Goal: Task Accomplishment & Management: Manage account settings

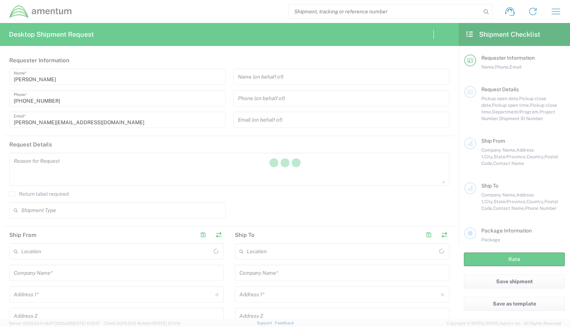
type input "[GEOGRAPHIC_DATA]"
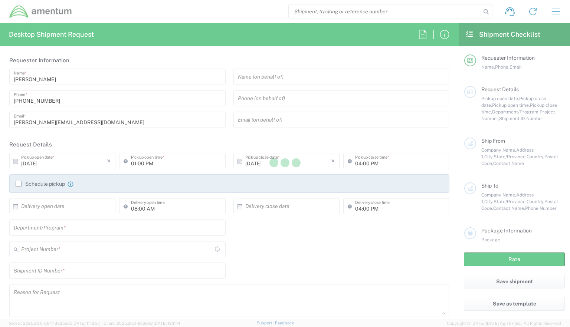
type input "[GEOGRAPHIC_DATA]"
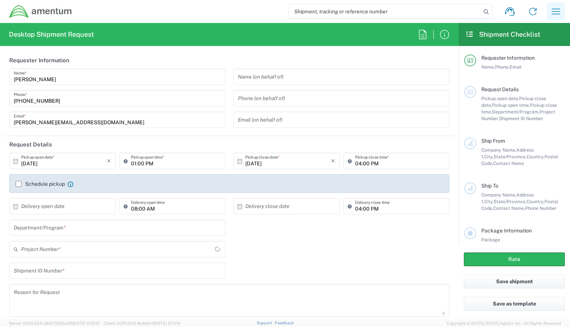
type input "OVHD.600294.PURCH"
click at [559, 13] on icon "button" at bounding box center [556, 12] width 12 height 12
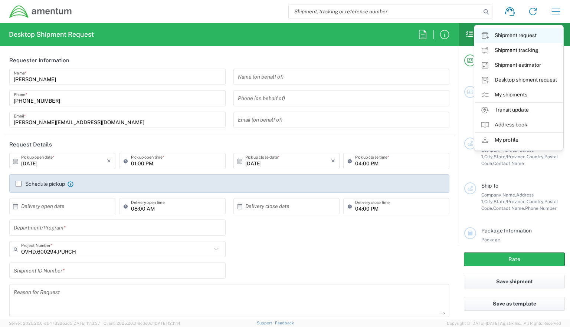
click at [540, 37] on link "Shipment request" at bounding box center [518, 35] width 88 height 15
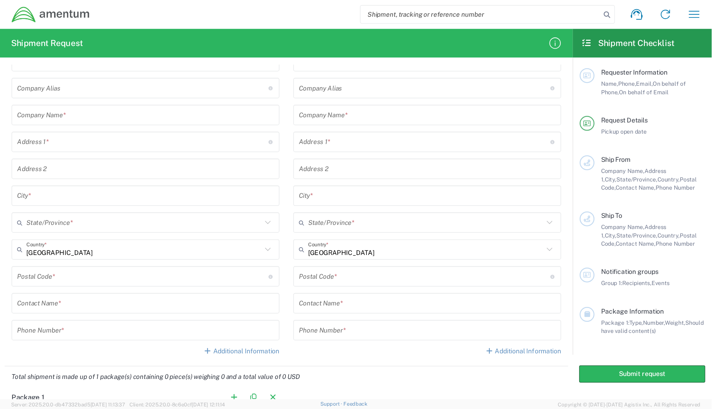
scroll to position [99, 0]
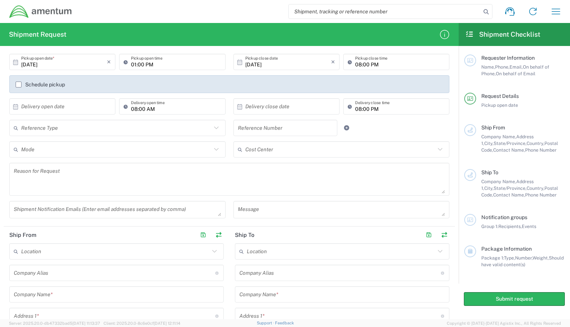
click at [129, 323] on span "Client: 2025.20.0-8c6e0cf 2025-10-06 12:11:14" at bounding box center [142, 323] width 77 height 4
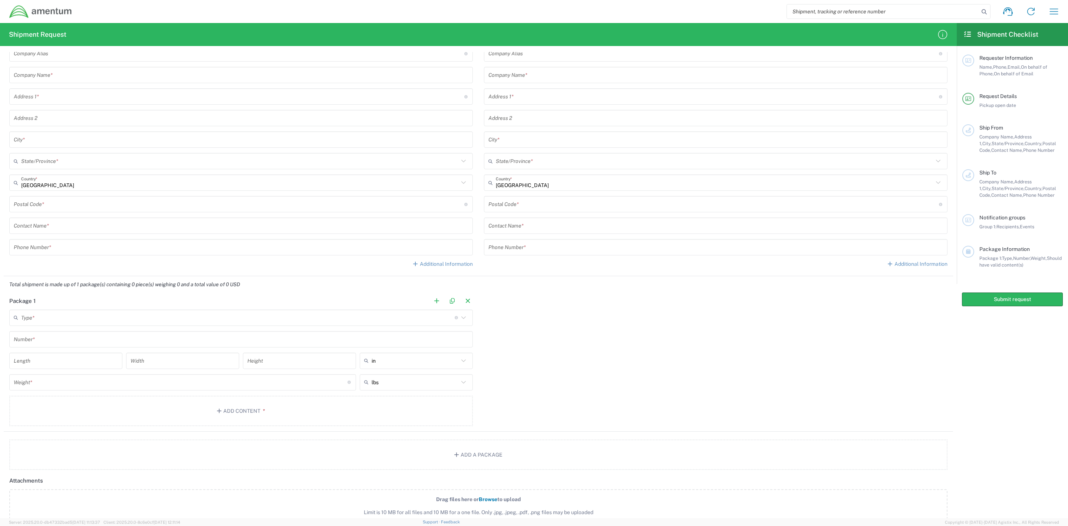
scroll to position [349, 0]
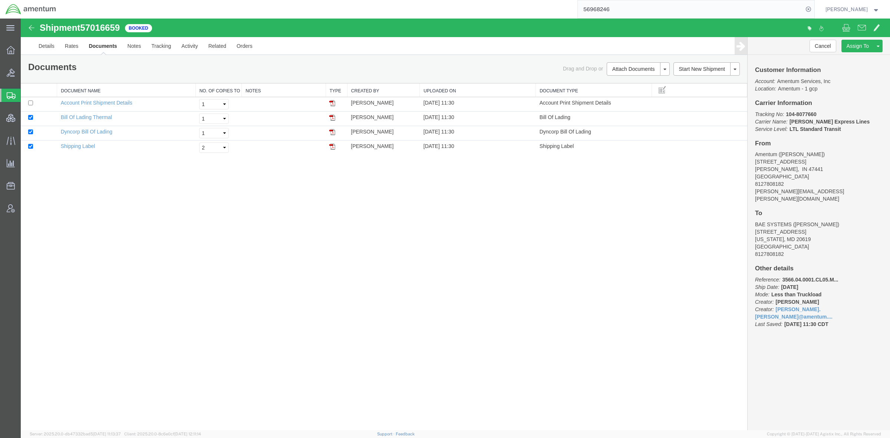
click at [26, 94] on span "Shipments" at bounding box center [23, 95] width 6 height 15
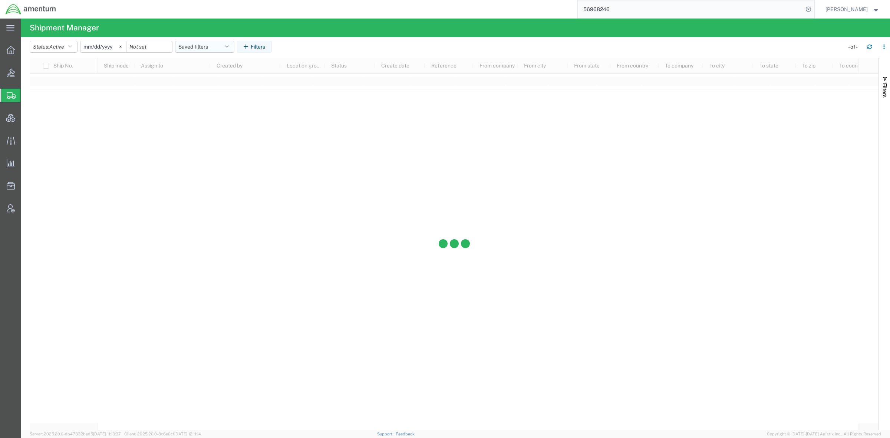
click at [213, 46] on button "Saved filters" at bounding box center [204, 47] width 59 height 12
click at [216, 91] on span "Active DCI shipments" at bounding box center [224, 93] width 97 height 14
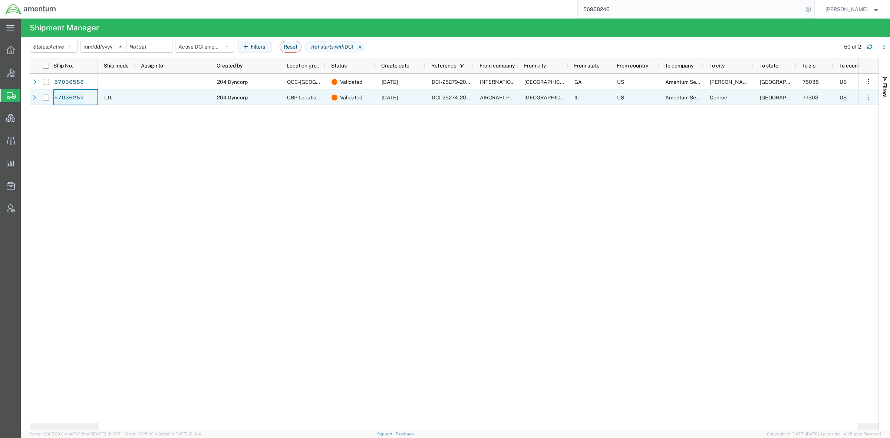
click at [80, 101] on link "57036252" at bounding box center [69, 98] width 30 height 12
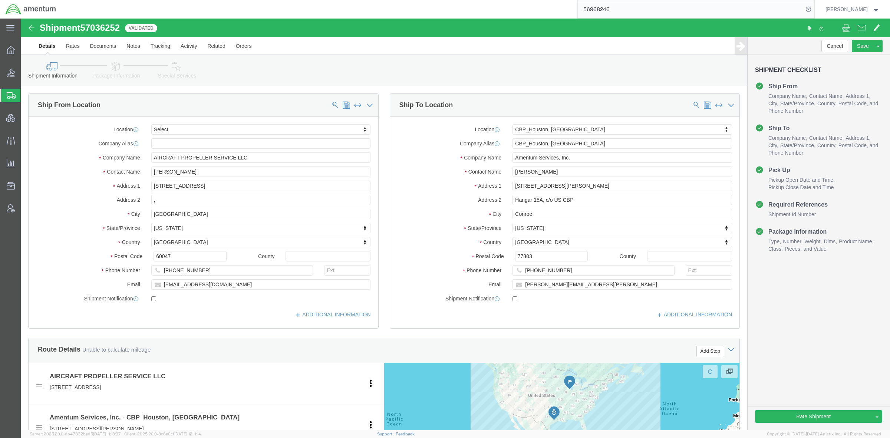
select select
select select "49929"
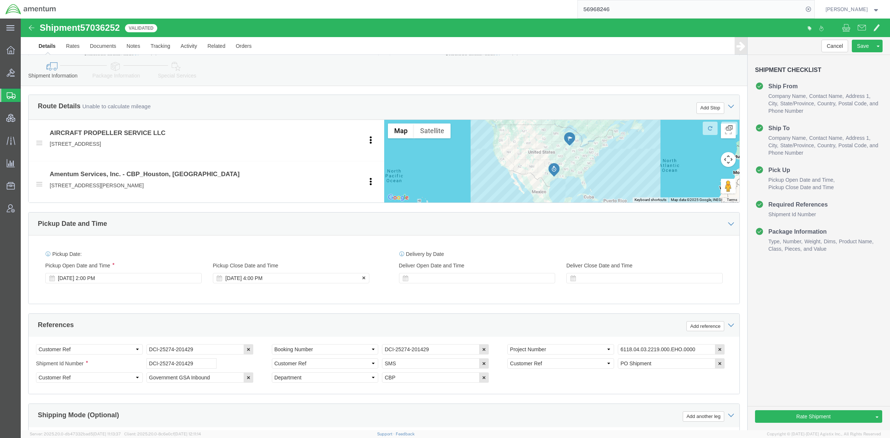
scroll to position [375, 0]
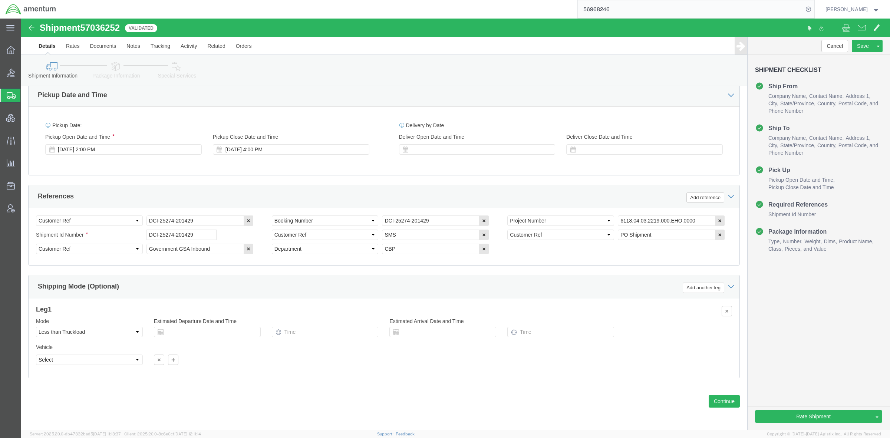
click link "Package Information"
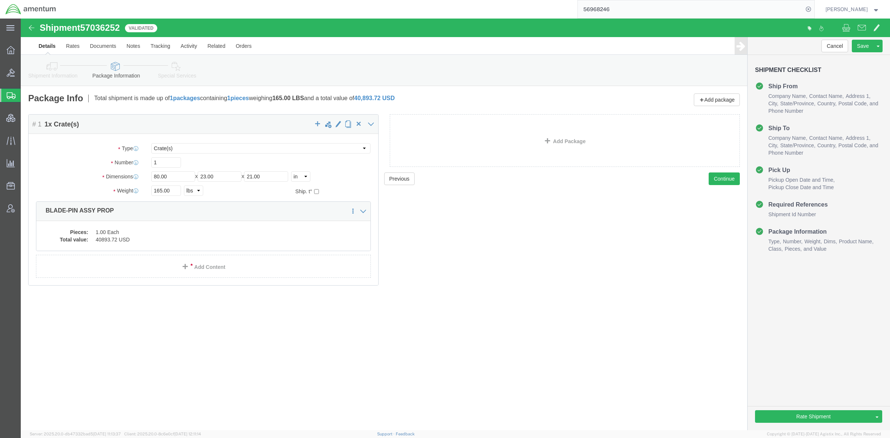
click link "Special Services"
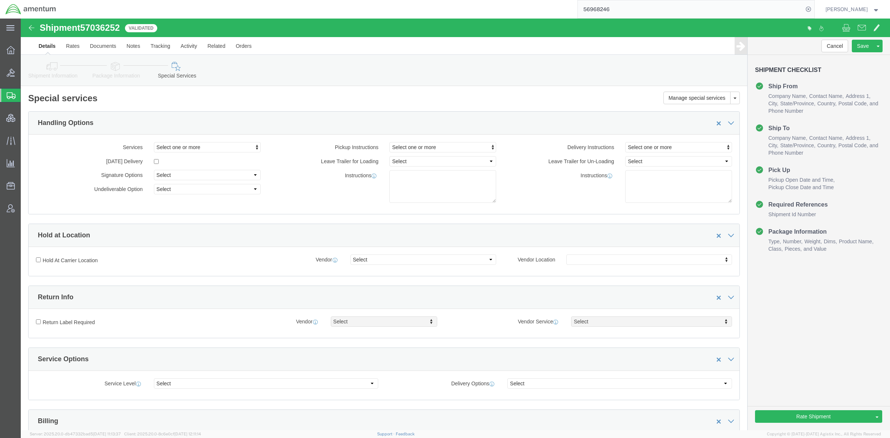
click link "Package Information"
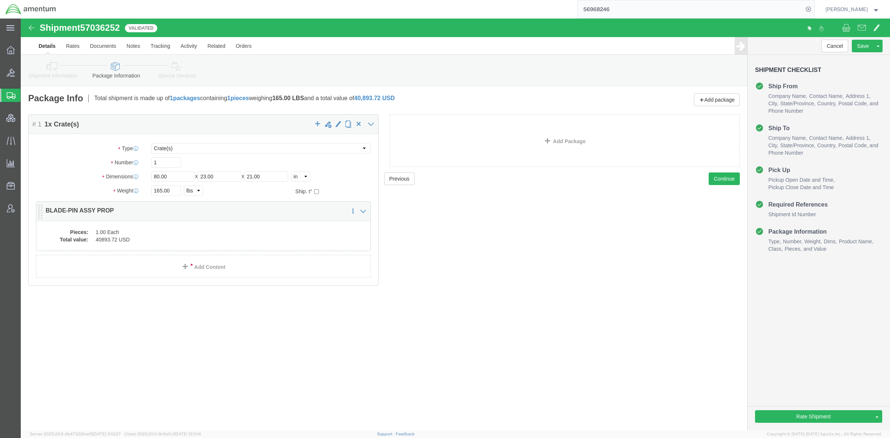
click dd "40893.72 USD"
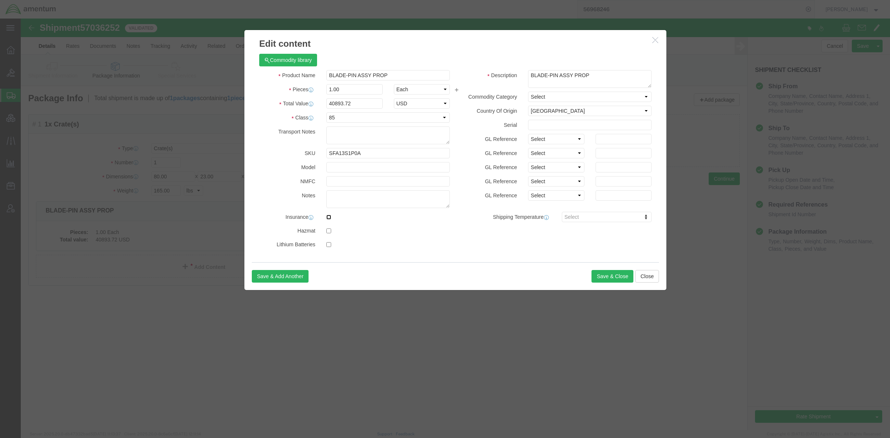
click input "checkbox"
checkbox input "true"
click button "Save & Close"
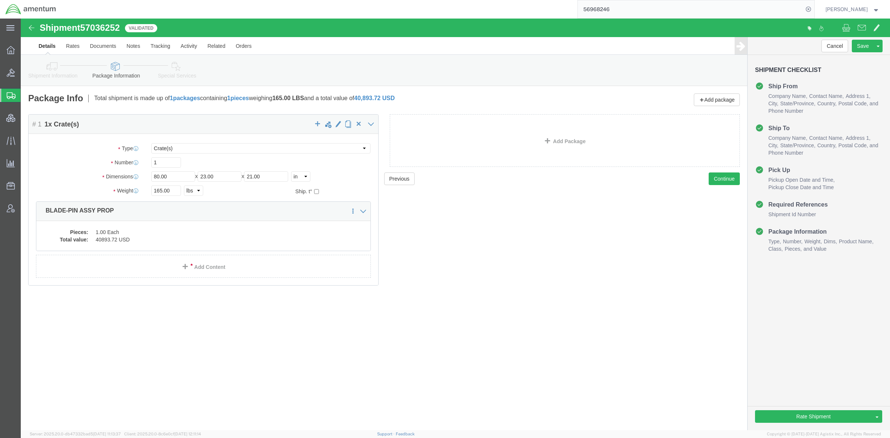
click icon
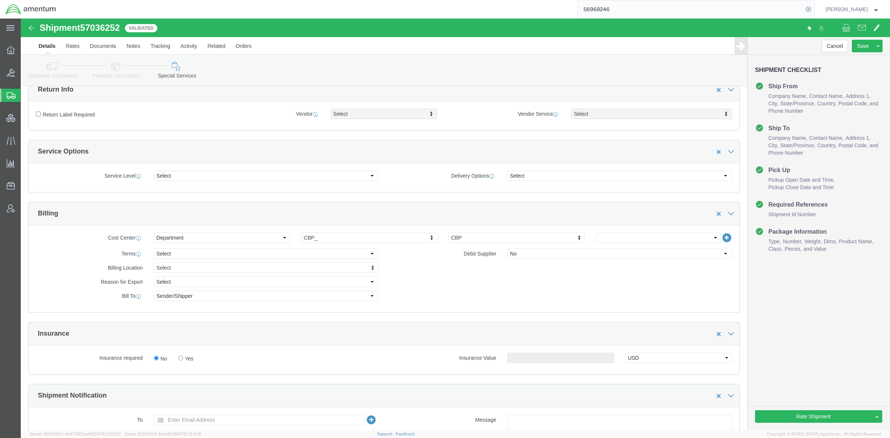
scroll to position [247, 0]
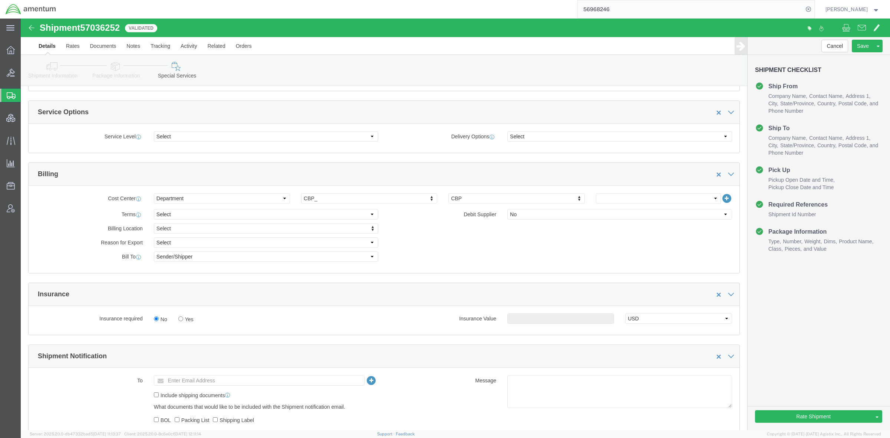
click icon
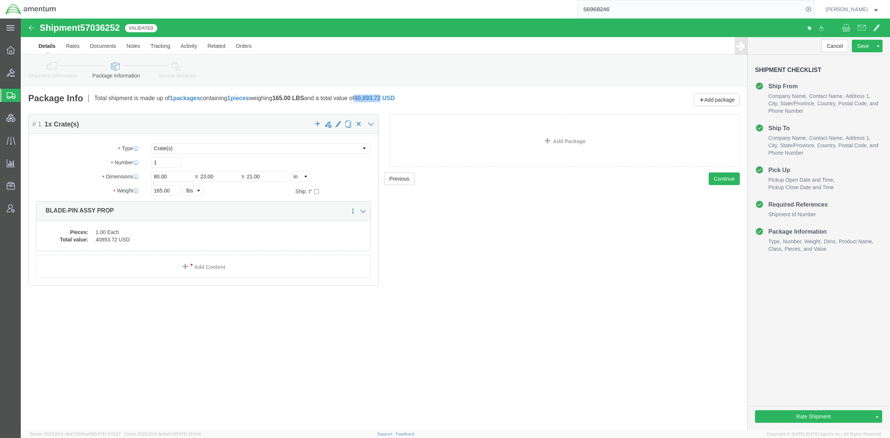
drag, startPoint x: 374, startPoint y: 82, endPoint x: 348, endPoint y: 82, distance: 26.7
click b "40,893.72 USD"
copy span "40,893.72"
click link "Special Services"
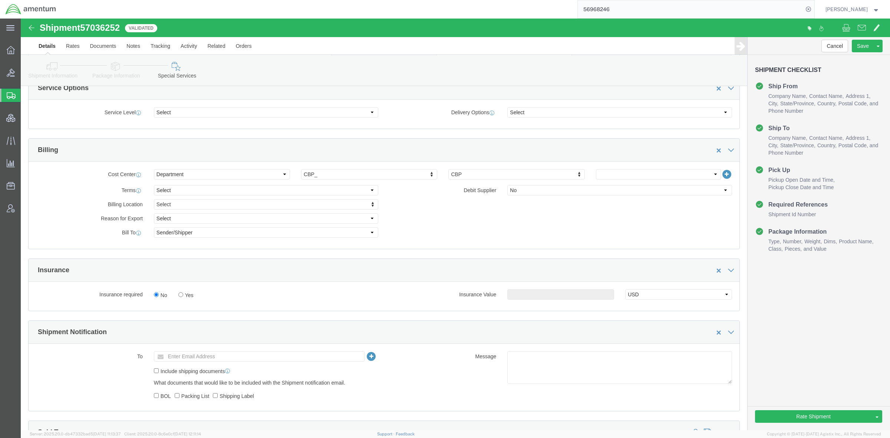
scroll to position [309, 0]
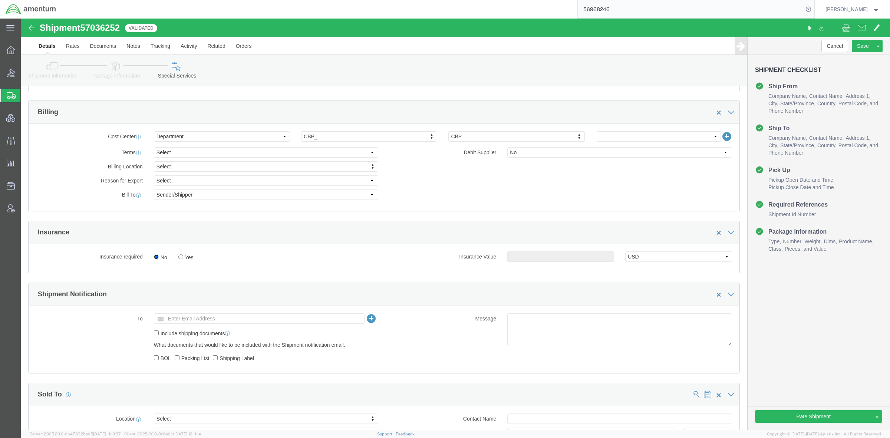
click input "No"
radio input "true"
click input "Yes"
radio input "true"
click input "text"
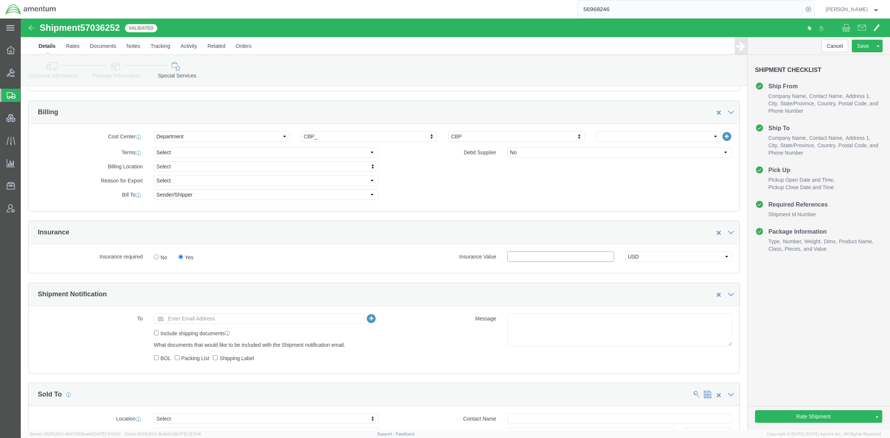
paste input "40,893.72"
click input "40,893.72"
type input "40893.72"
click label "Insurance Value"
click button "Rate Shipment"
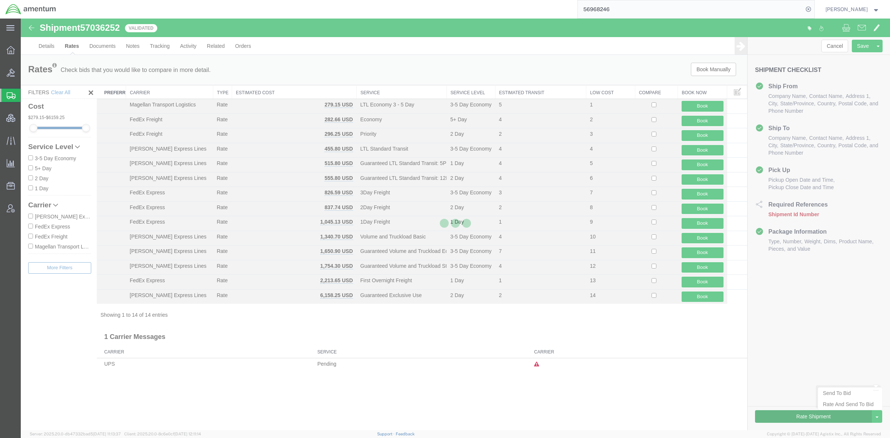
scroll to position [0, 0]
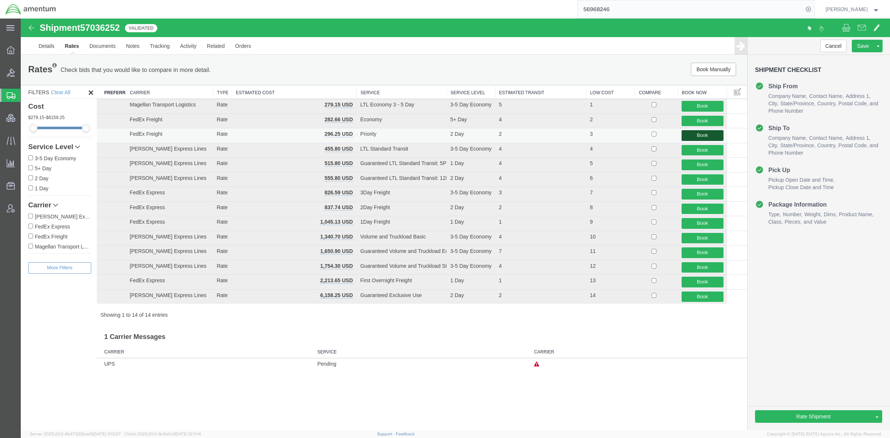
click at [709, 134] on button "Book" at bounding box center [703, 135] width 42 height 11
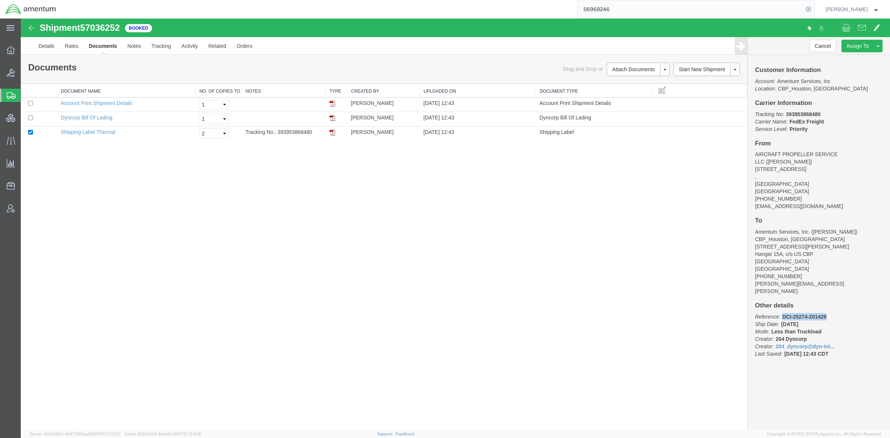
drag, startPoint x: 833, startPoint y: 306, endPoint x: 783, endPoint y: 312, distance: 50.4
click at [783, 313] on p "Reference: DCI-25274-201429 Ship Date: [DATE] Mode: Less than Truckload Creator…" at bounding box center [819, 335] width 128 height 45
copy b "DCI-25274-201429"
click at [26, 95] on span "Shipments" at bounding box center [23, 95] width 6 height 15
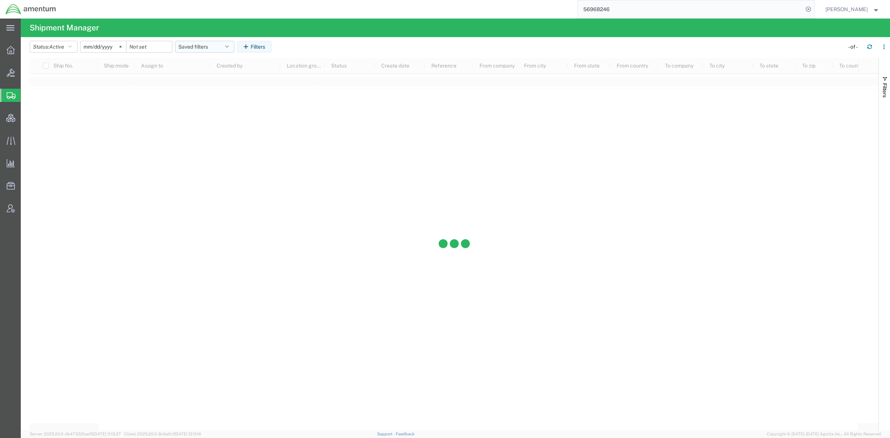
click at [213, 43] on button "Saved filters" at bounding box center [204, 47] width 59 height 12
click at [211, 95] on span "Active DCI shipments" at bounding box center [224, 93] width 97 height 14
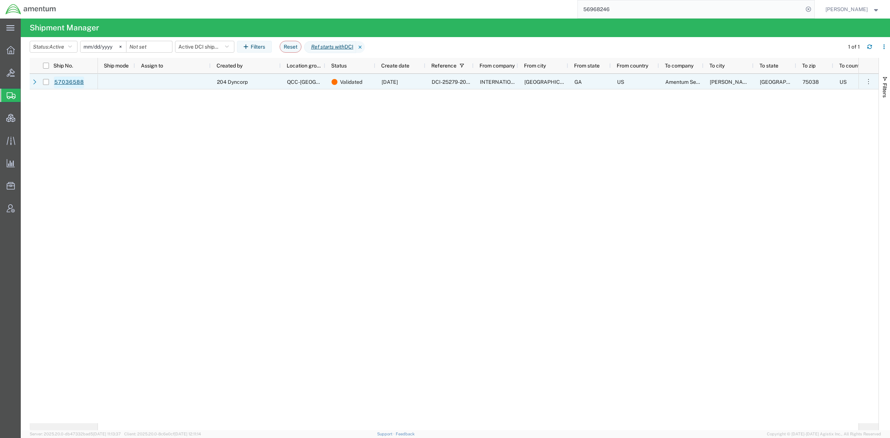
click at [67, 78] on link "57036588" at bounding box center [69, 82] width 30 height 12
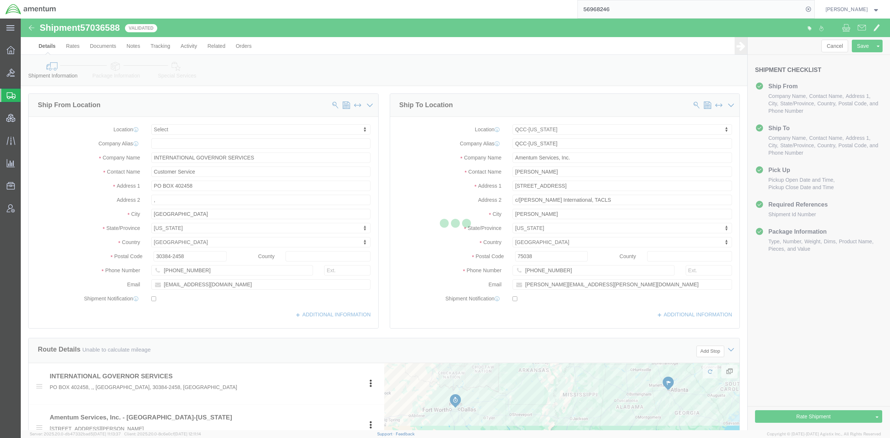
select select
select select "42668"
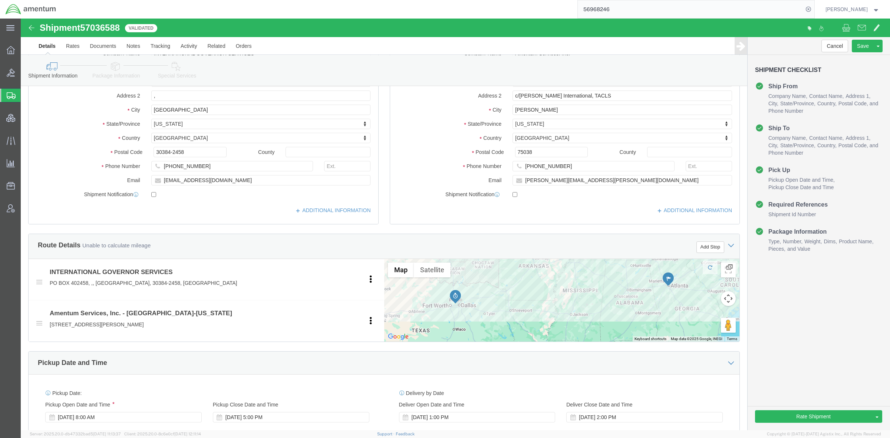
scroll to position [309, 0]
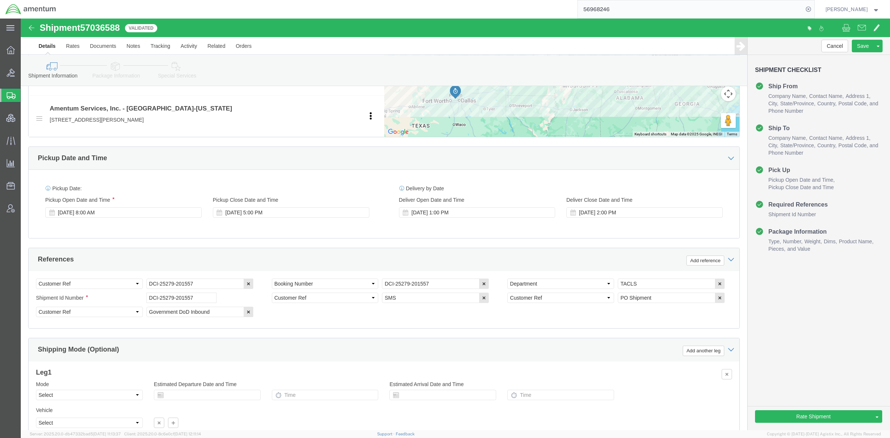
click link "Package Information"
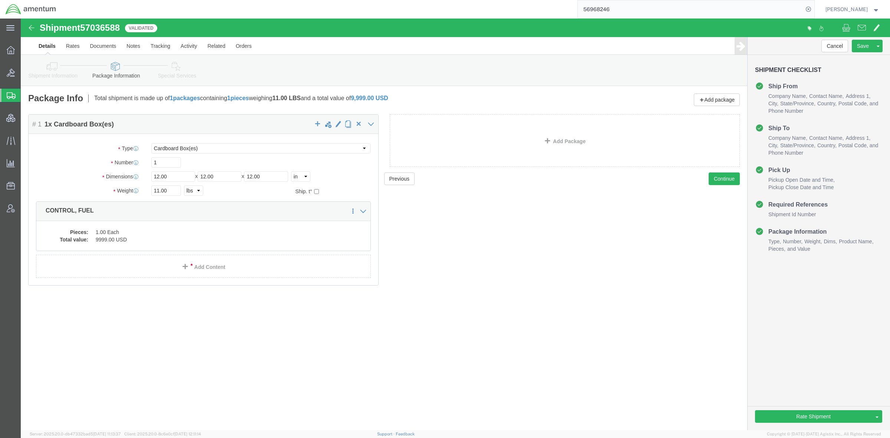
click link "Shipment Information"
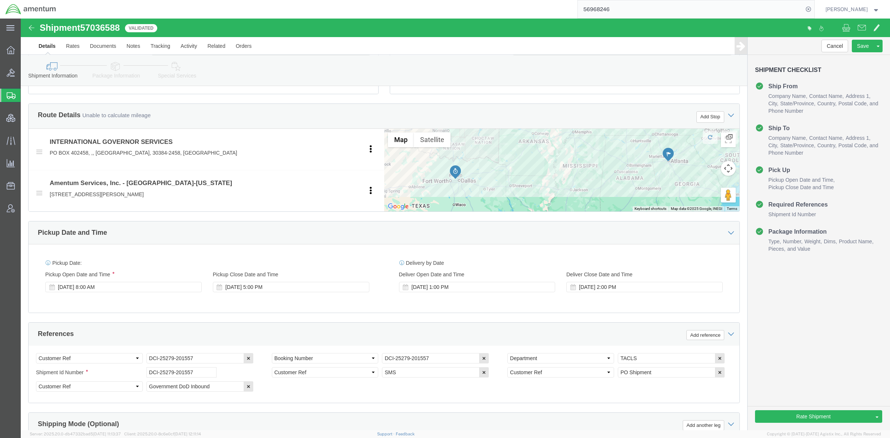
scroll to position [309, 0]
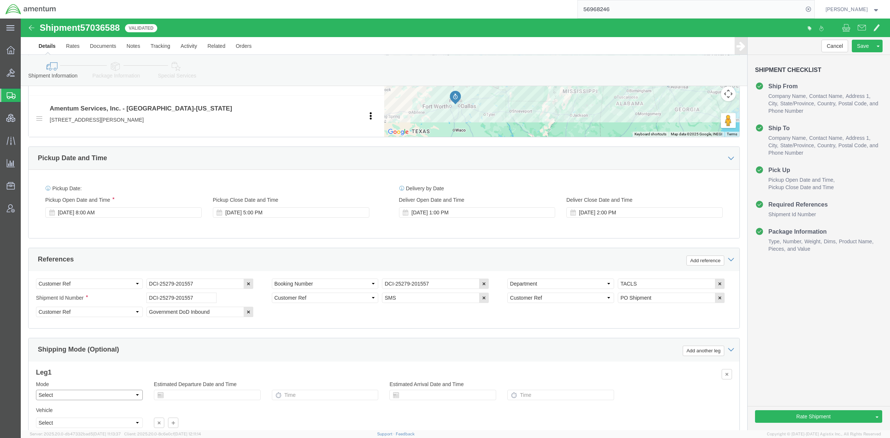
click select "Select Air Less than Truckload Multi-Leg Ocean Freight Rail Small Parcel Truckl…"
select select "SMAL"
click select "Select Air Less than Truckload Multi-Leg Ocean Freight Rail Small Parcel Truckl…"
click icon
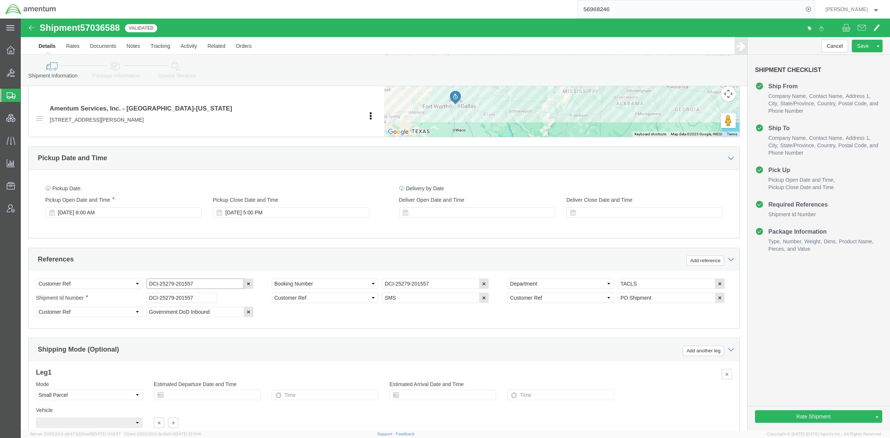
drag, startPoint x: 180, startPoint y: 265, endPoint x: 47, endPoint y: 260, distance: 132.9
click div "Select Account Type Activity ID Airline Appointment Number ASN Batch Request # …"
click button "Rate Shipment"
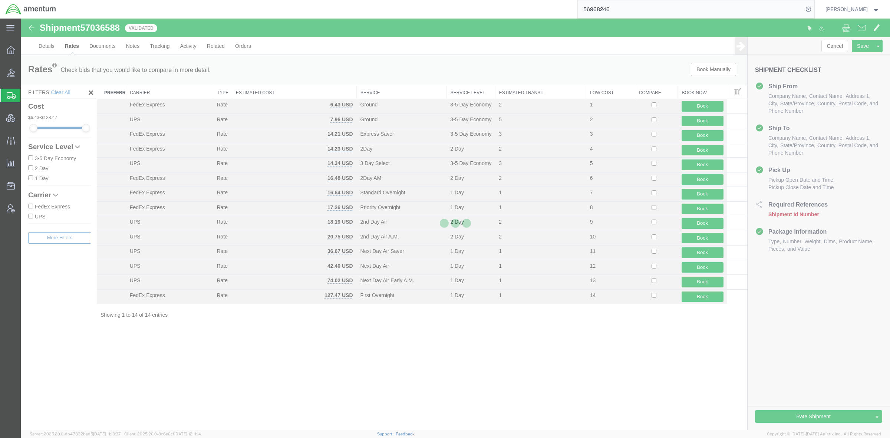
scroll to position [0, 0]
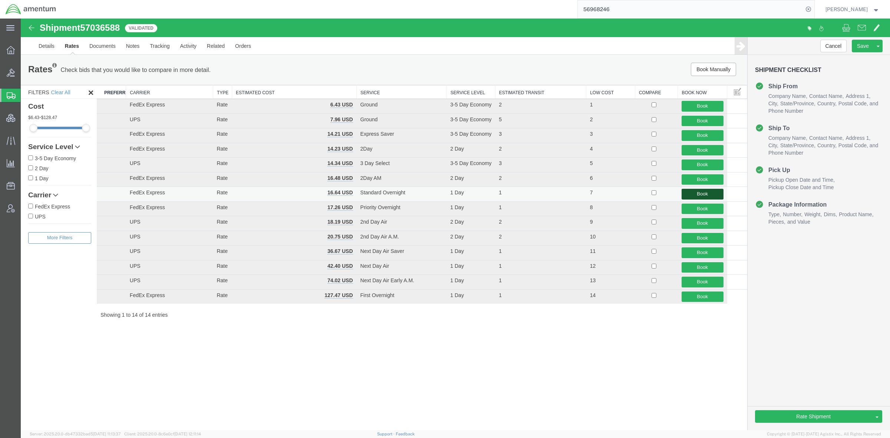
click at [692, 198] on button "Book" at bounding box center [703, 194] width 42 height 11
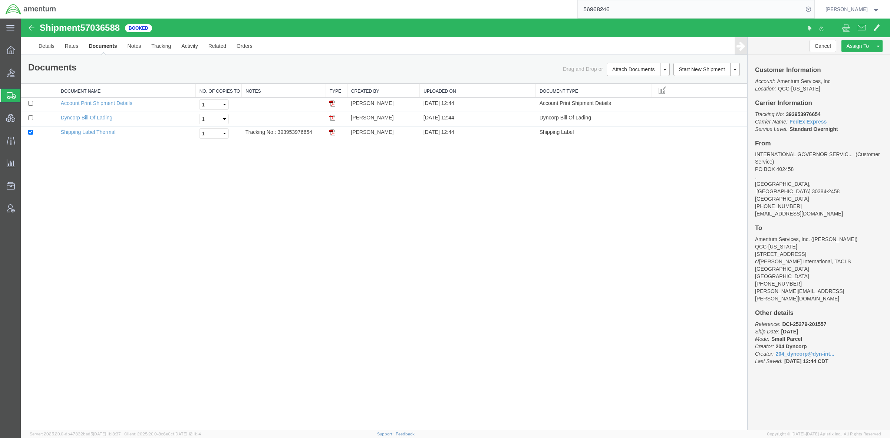
click at [26, 93] on span "Shipments" at bounding box center [23, 95] width 6 height 15
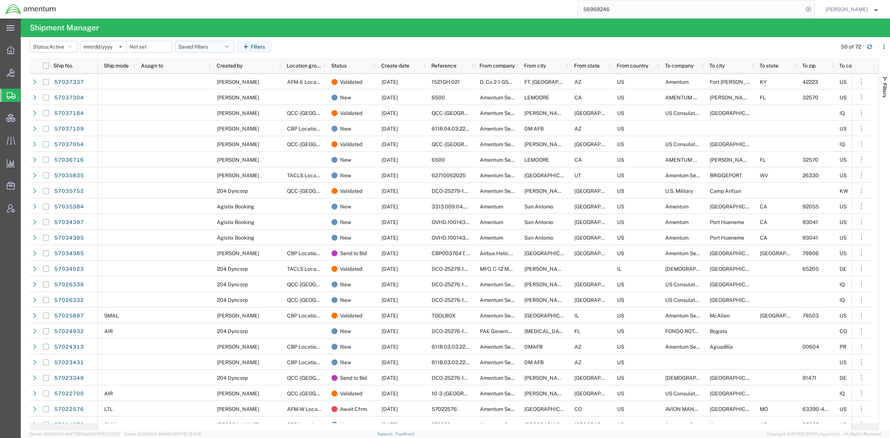
click at [199, 43] on button "Saved filters" at bounding box center [204, 47] width 59 height 12
click at [206, 105] on span "shipments for JCEUP" at bounding box center [224, 107] width 97 height 14
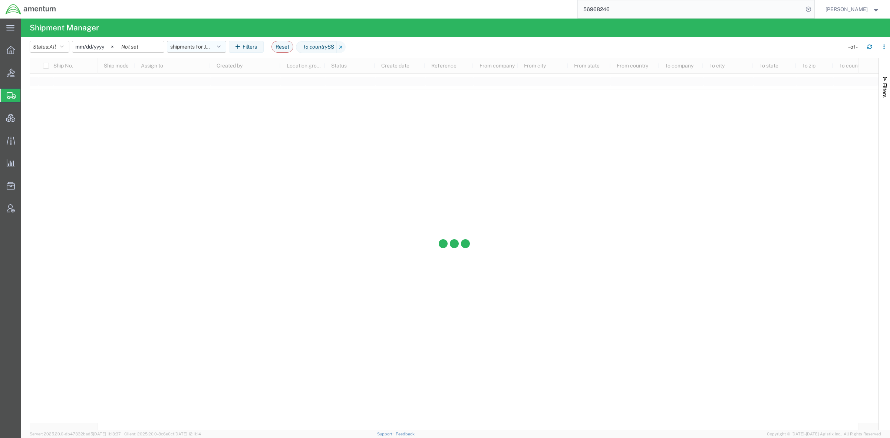
click at [213, 47] on button "shipments for JCEUP" at bounding box center [196, 47] width 59 height 12
click at [198, 95] on span "Active DCI shipments" at bounding box center [216, 93] width 97 height 14
type input "[DATE]"
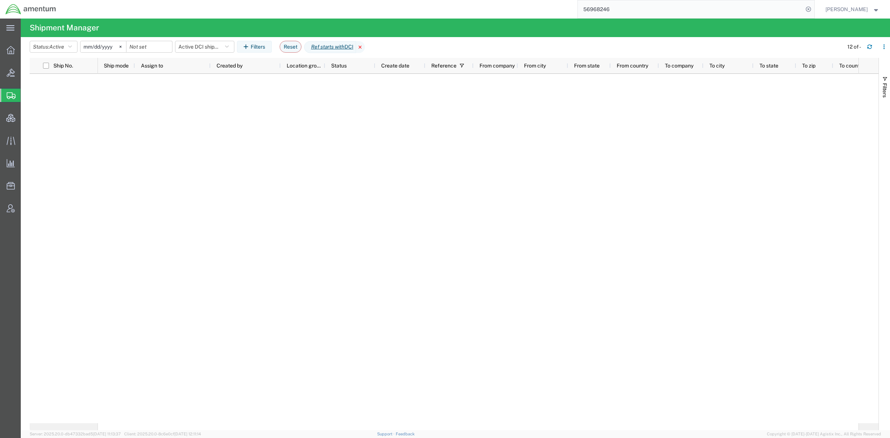
click at [365, 47] on icon at bounding box center [360, 47] width 9 height 12
